Goal: Task Accomplishment & Management: Use online tool/utility

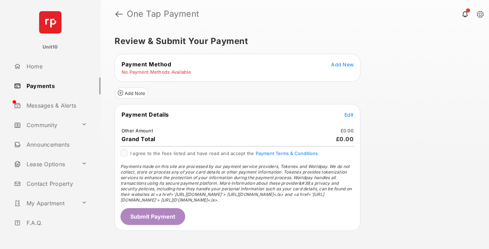
click at [343, 64] on span "Add New" at bounding box center [342, 65] width 22 height 6
